Goal: Information Seeking & Learning: Check status

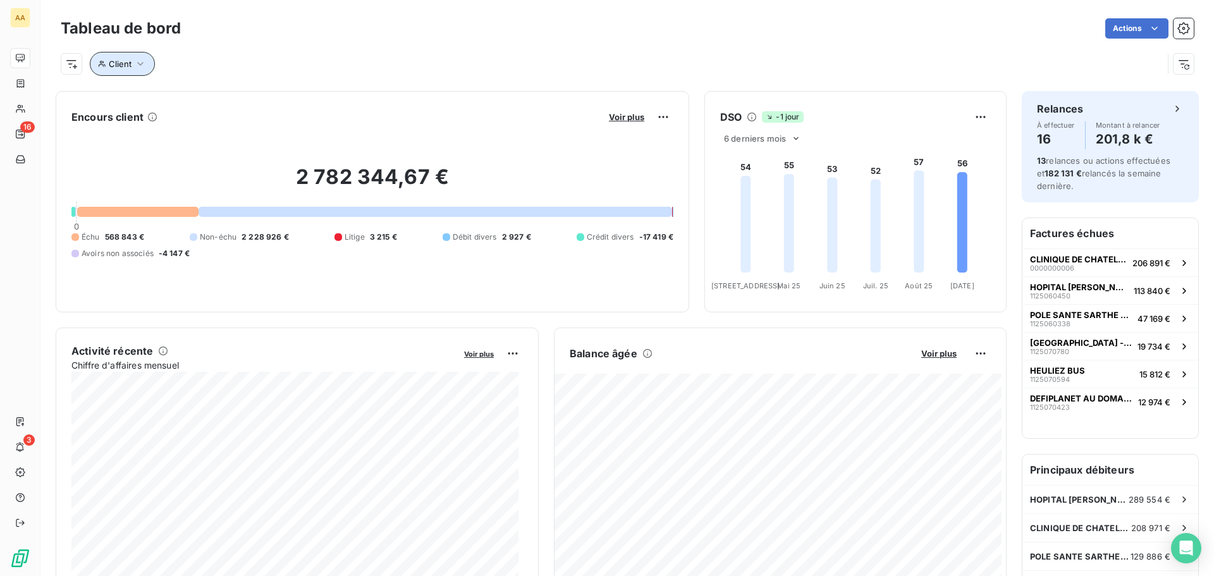
click at [136, 63] on icon "button" at bounding box center [140, 64] width 13 height 13
click at [244, 96] on div "Contient like" at bounding box center [198, 97] width 122 height 18
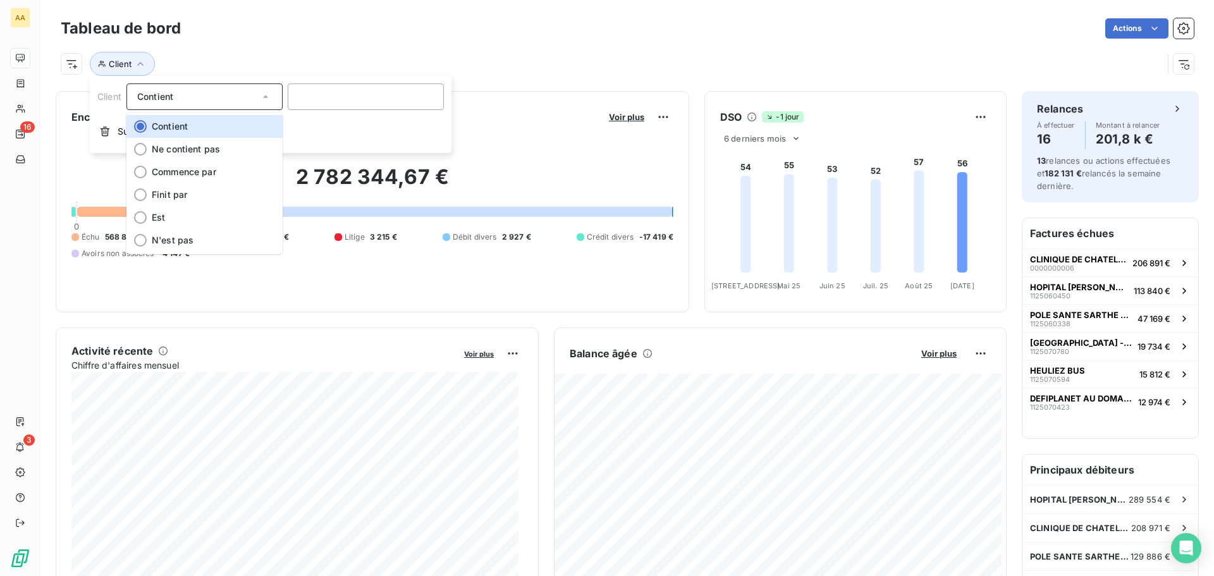
click at [244, 96] on div "Contient" at bounding box center [198, 97] width 122 height 18
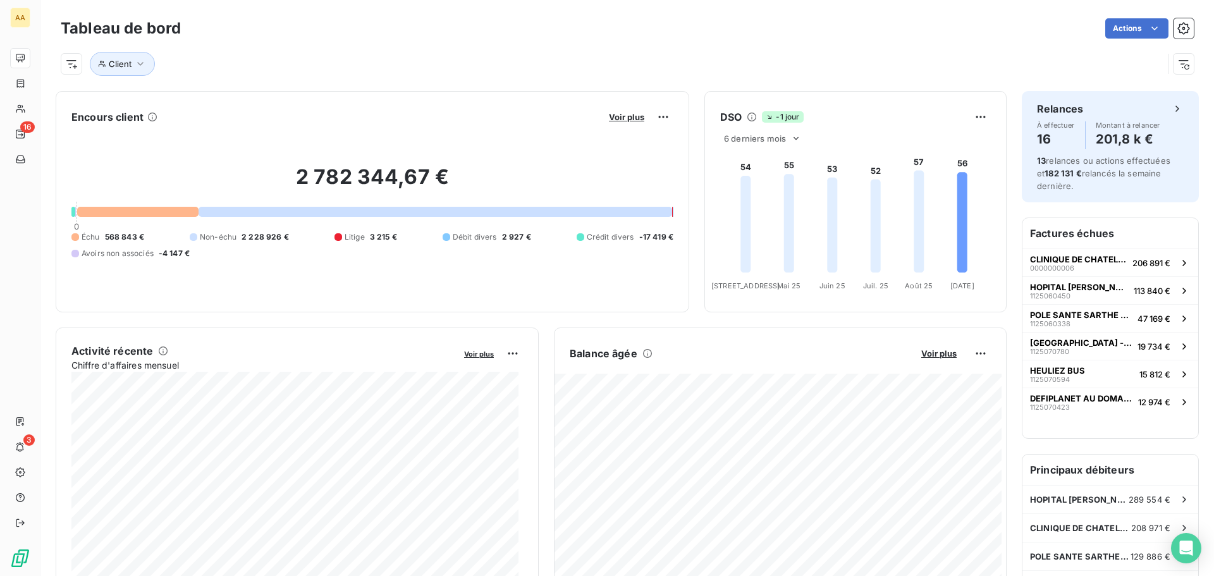
click at [249, 62] on div "Client" at bounding box center [612, 64] width 1102 height 24
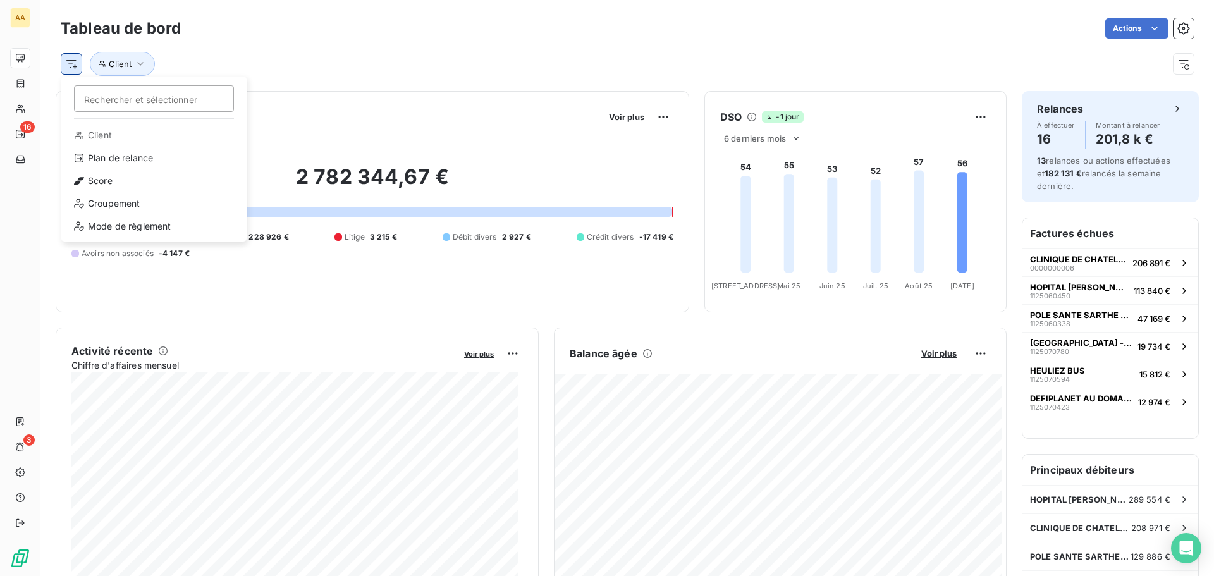
click at [68, 67] on html "AA 16 3 Tableau de bord Actions Rechercher et sélectionner Client Plan de relan…" at bounding box center [607, 288] width 1214 height 576
click at [317, 83] on html "AA 16 3 Tableau de bord Actions Rechercher et sélectionner Client Plan de relan…" at bounding box center [607, 288] width 1214 height 576
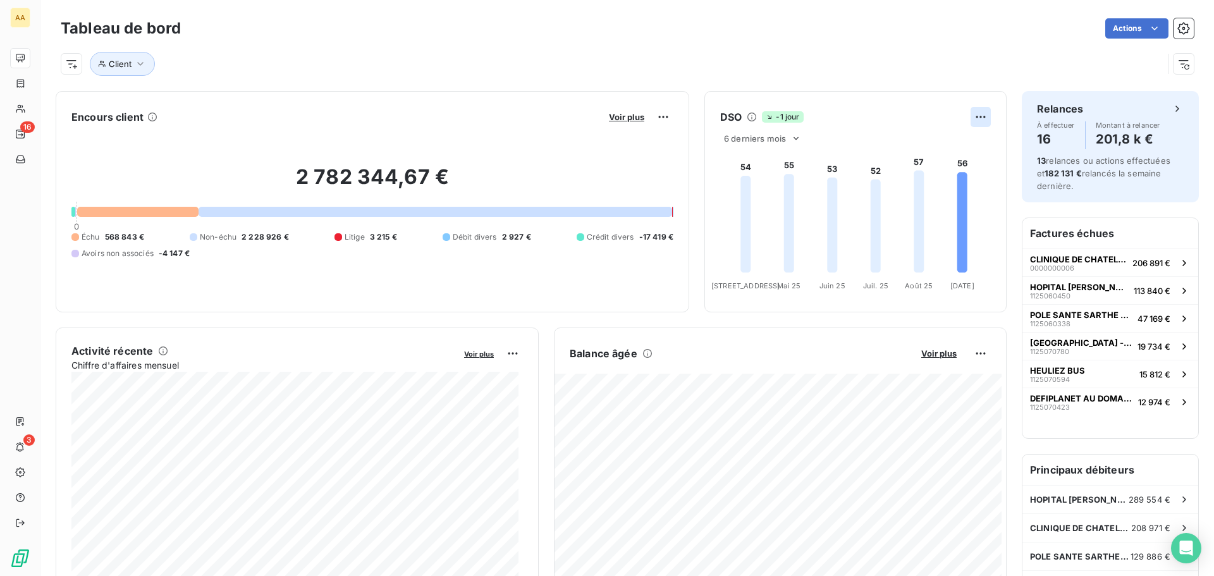
click at [973, 116] on html "AA 16 3 Tableau de bord Actions Client Encours client Voir plus 2 782 344,67 € …" at bounding box center [607, 288] width 1214 height 576
click at [930, 144] on div "Exporter" at bounding box center [941, 145] width 71 height 20
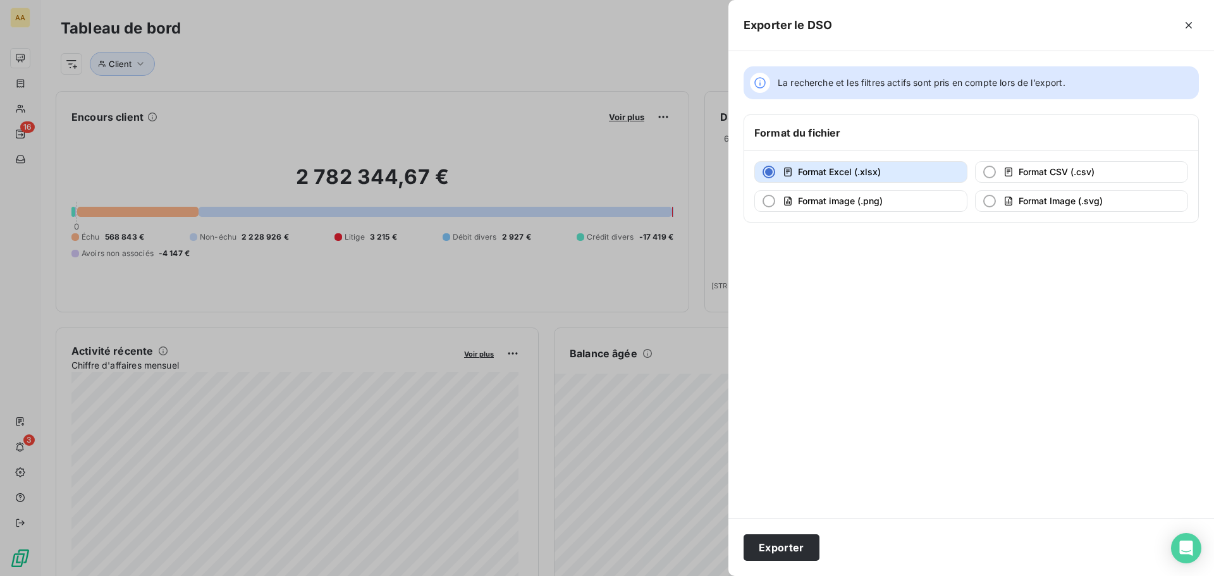
click at [753, 87] on div at bounding box center [760, 83] width 20 height 20
click at [768, 82] on div at bounding box center [760, 83] width 20 height 20
click at [649, 38] on div at bounding box center [607, 288] width 1214 height 576
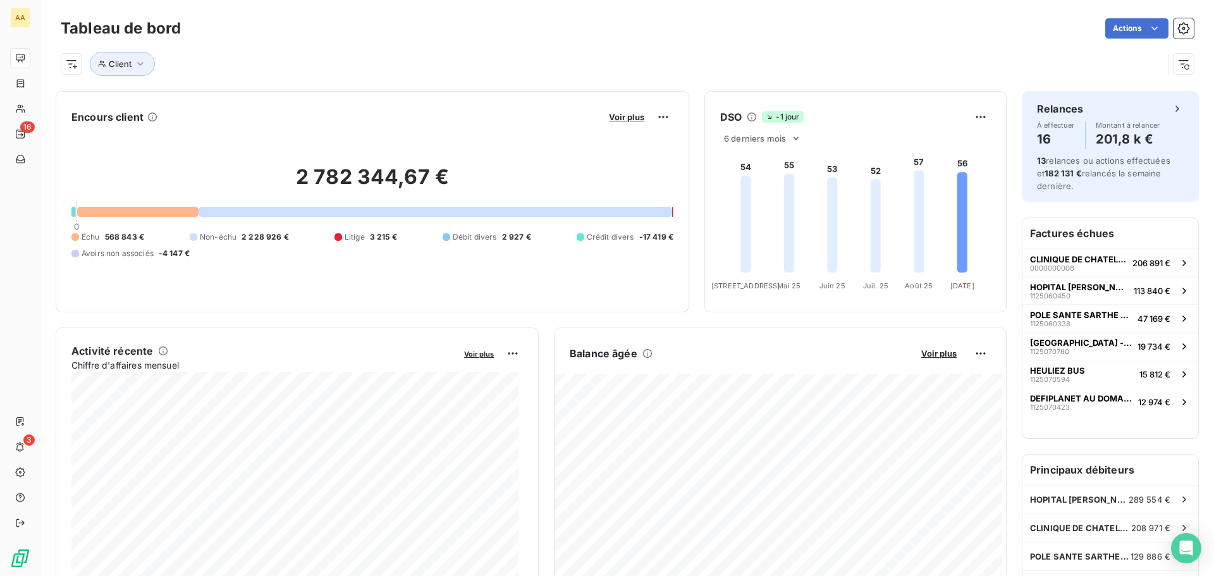
click at [600, 44] on div "Client" at bounding box center [627, 59] width 1133 height 34
click at [759, 138] on span "6 derniers mois" at bounding box center [755, 138] width 62 height 10
click at [768, 116] on span "-1 jour" at bounding box center [782, 116] width 41 height 11
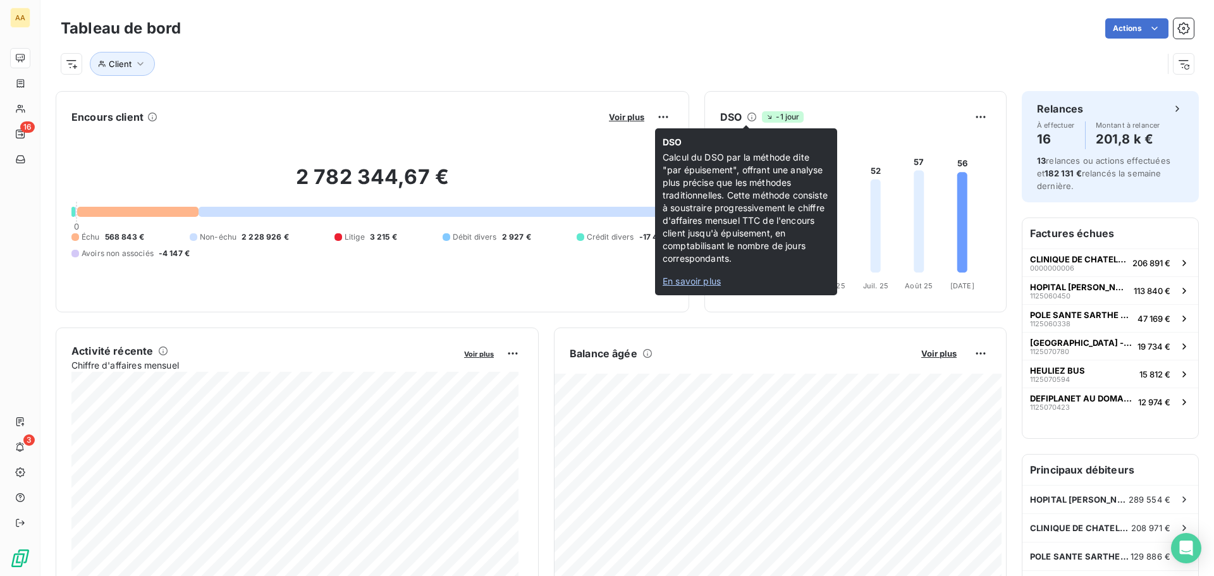
click at [747, 116] on icon at bounding box center [752, 117] width 10 height 10
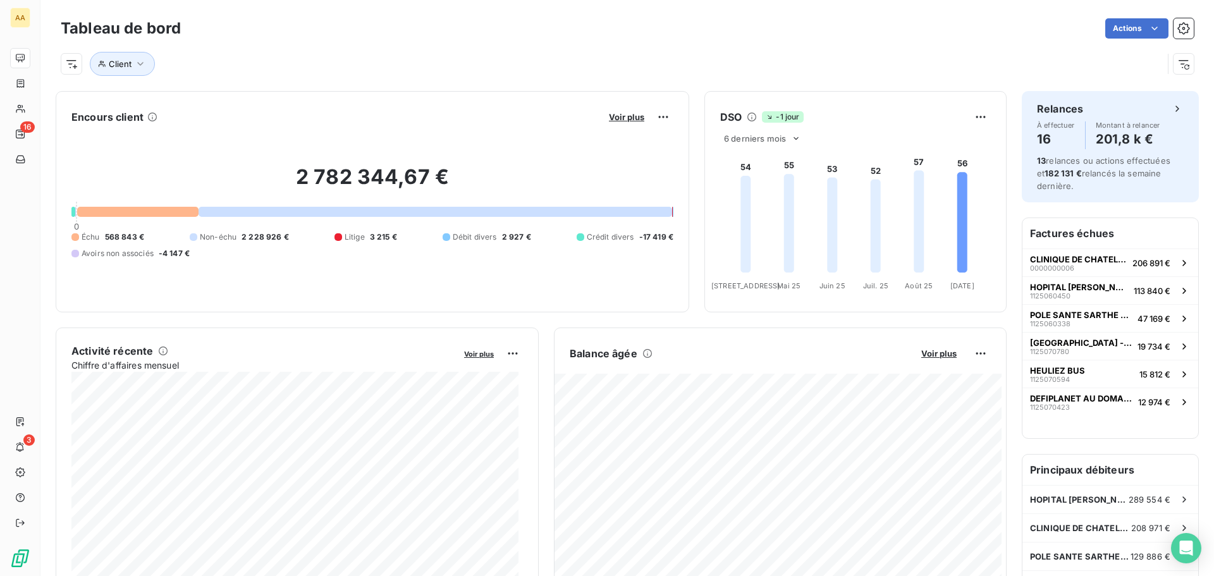
click at [723, 121] on h6 "DSO" at bounding box center [731, 116] width 22 height 15
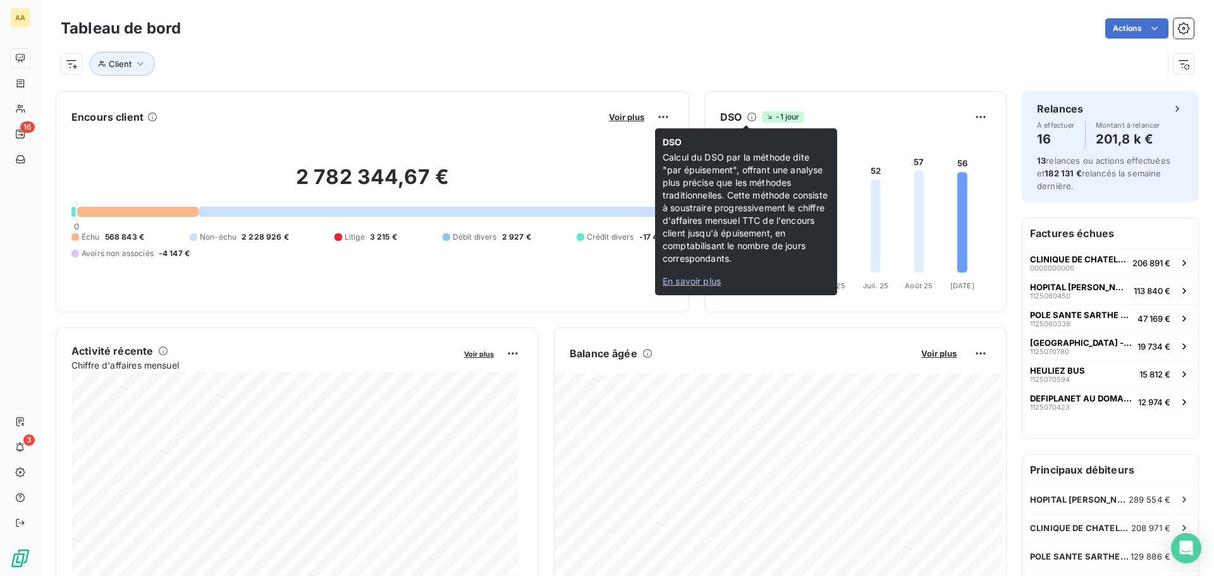
click at [748, 117] on icon at bounding box center [752, 117] width 10 height 10
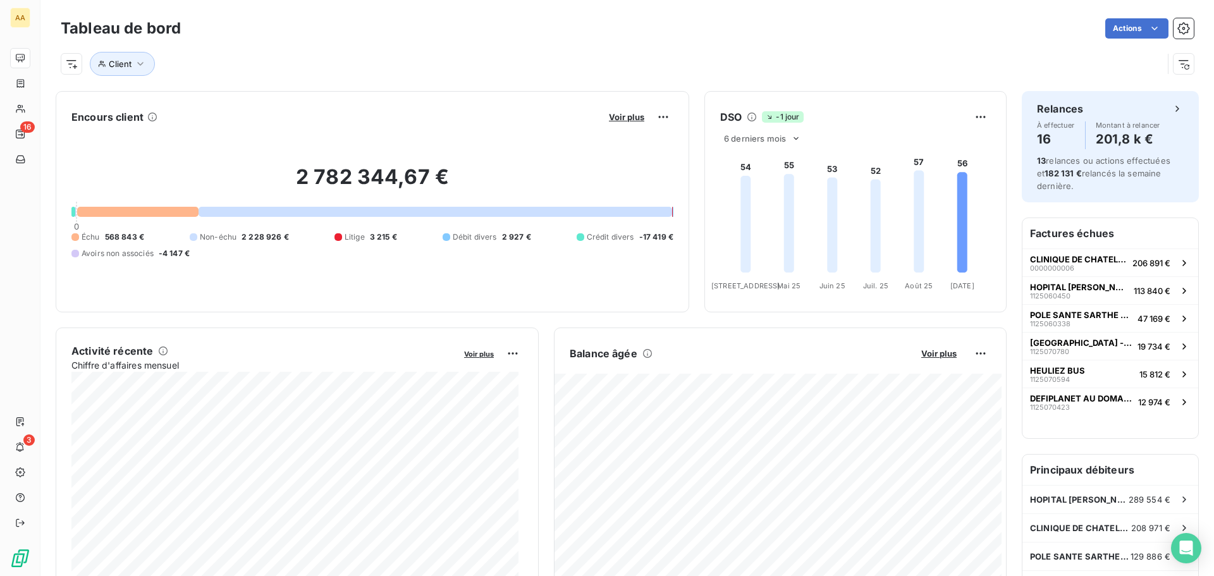
click at [748, 117] on icon at bounding box center [752, 117] width 10 height 10
click at [762, 118] on span "-1 jour" at bounding box center [782, 116] width 41 height 11
click at [747, 115] on icon at bounding box center [752, 117] width 10 height 10
click at [627, 118] on span "Voir plus" at bounding box center [626, 117] width 35 height 10
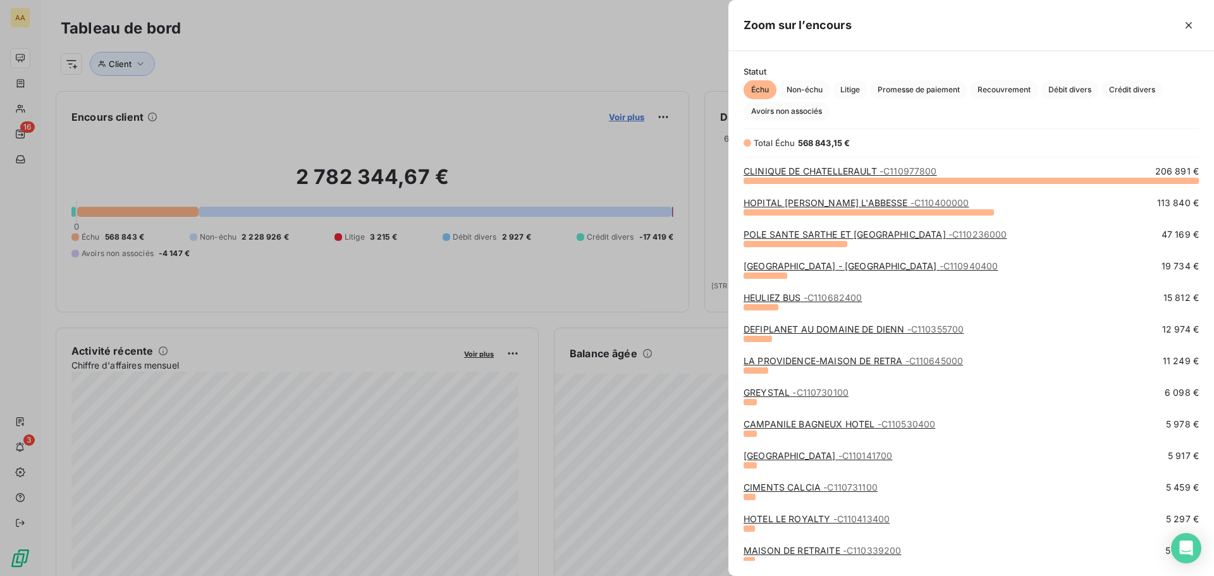
scroll to position [386, 476]
click at [555, 130] on div at bounding box center [607, 288] width 1214 height 576
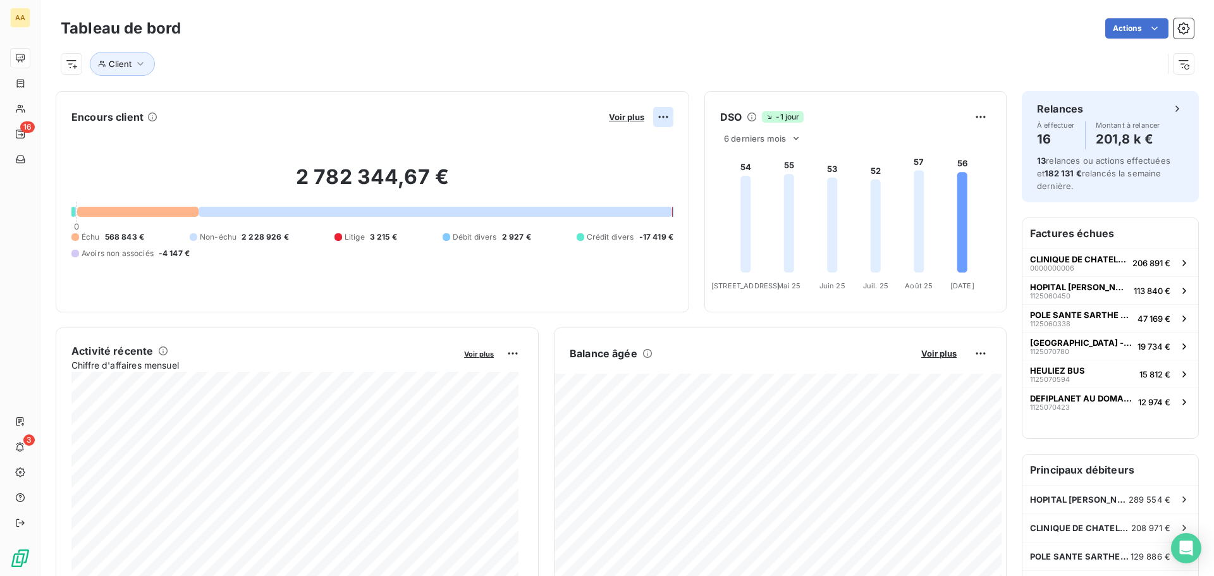
click at [654, 114] on html "AA 16 3 Tableau de bord Actions Client Encours client Voir plus 2 782 344,67 € …" at bounding box center [607, 288] width 1214 height 576
click at [476, 116] on html "AA 16 3 Tableau de bord Actions Client Encours client Voir plus 2 782 344,67 € …" at bounding box center [607, 288] width 1214 height 576
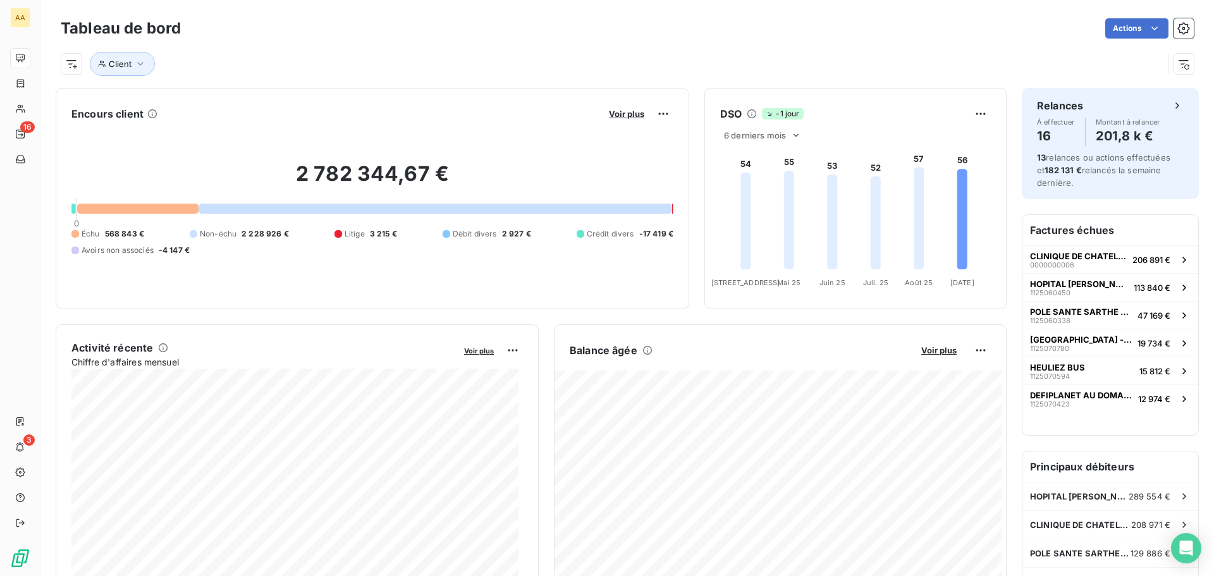
scroll to position [0, 0]
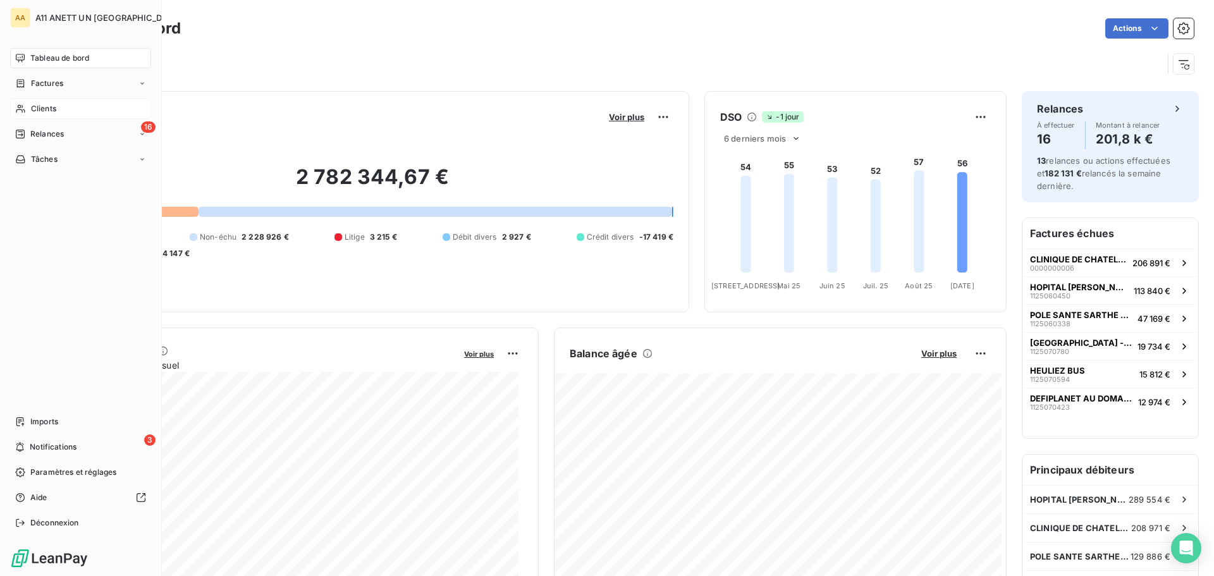
click at [35, 106] on span "Clients" at bounding box center [43, 108] width 25 height 11
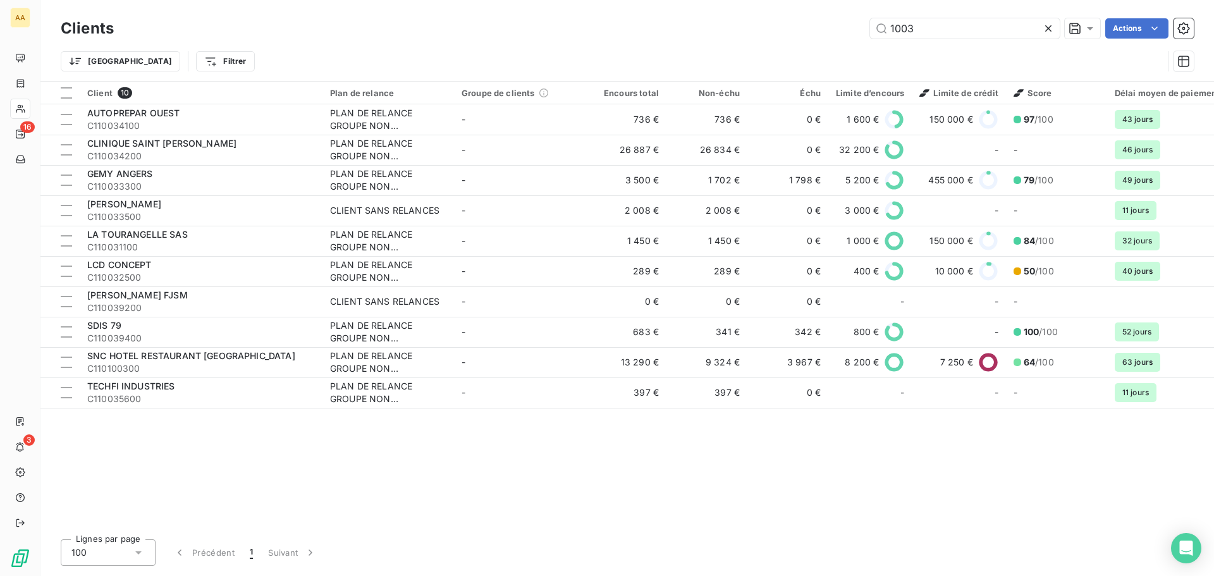
drag, startPoint x: 960, startPoint y: 35, endPoint x: 810, endPoint y: 54, distance: 151.2
click at [810, 54] on div "Clients 1003 Actions Trier Filtrer" at bounding box center [627, 48] width 1133 height 66
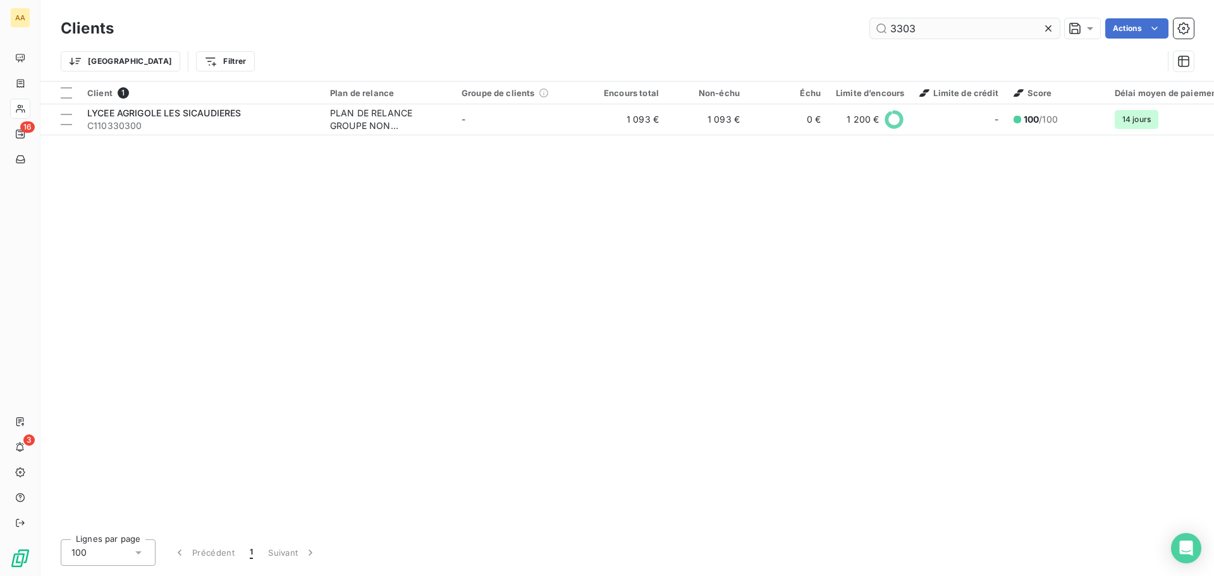
drag, startPoint x: 934, startPoint y: 27, endPoint x: 902, endPoint y: 21, distance: 32.8
click at [902, 21] on input "3303" at bounding box center [965, 28] width 190 height 20
click at [900, 20] on input "3303" at bounding box center [965, 28] width 190 height 20
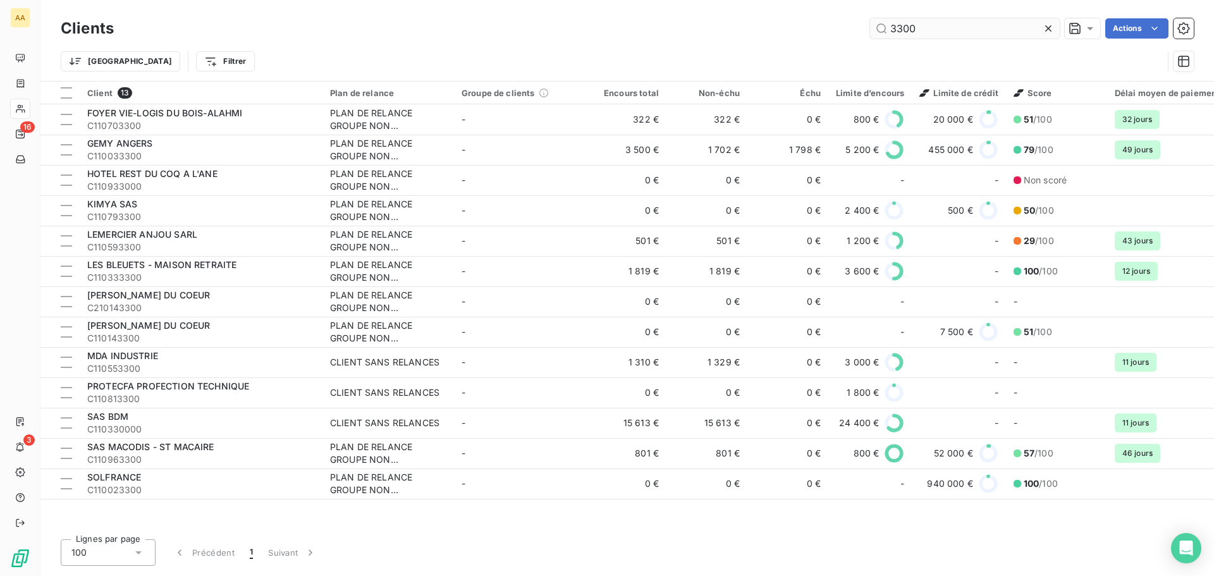
drag, startPoint x: 926, startPoint y: 29, endPoint x: 887, endPoint y: 20, distance: 40.2
click at [887, 20] on input "3300" at bounding box center [965, 28] width 190 height 20
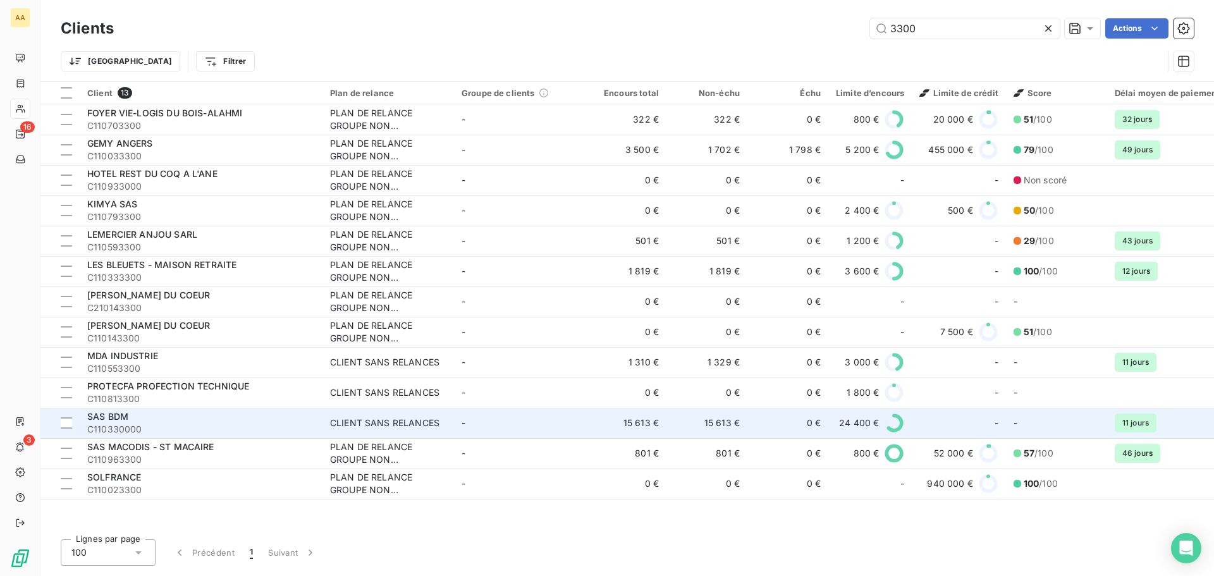
type input "3300"
click at [114, 415] on span "SAS BDM" at bounding box center [107, 416] width 41 height 11
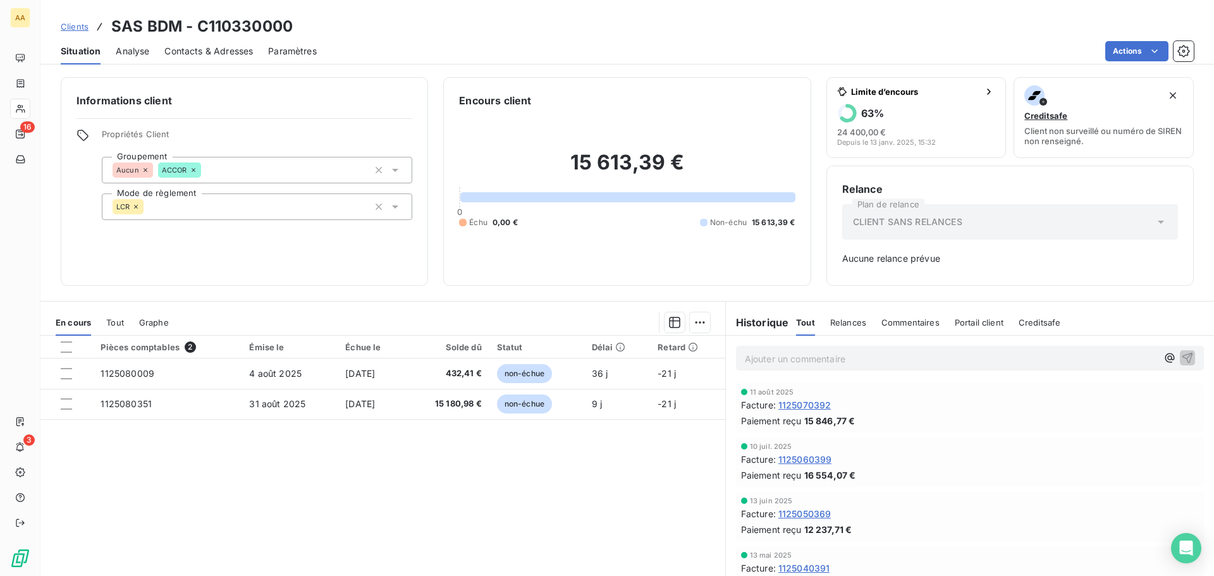
click at [460, 484] on div "Pièces comptables 2 Émise le Échue le Solde dû Statut Délai Retard 1125080009 4…" at bounding box center [382, 457] width 685 height 243
